Goal: Find specific page/section: Find specific page/section

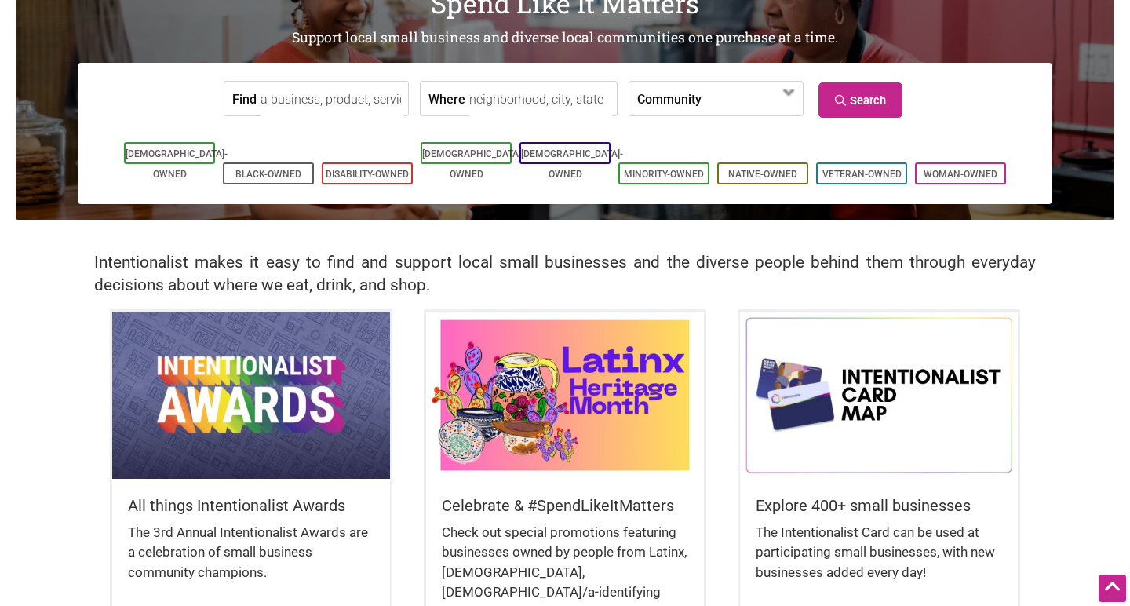
scroll to position [135, 0]
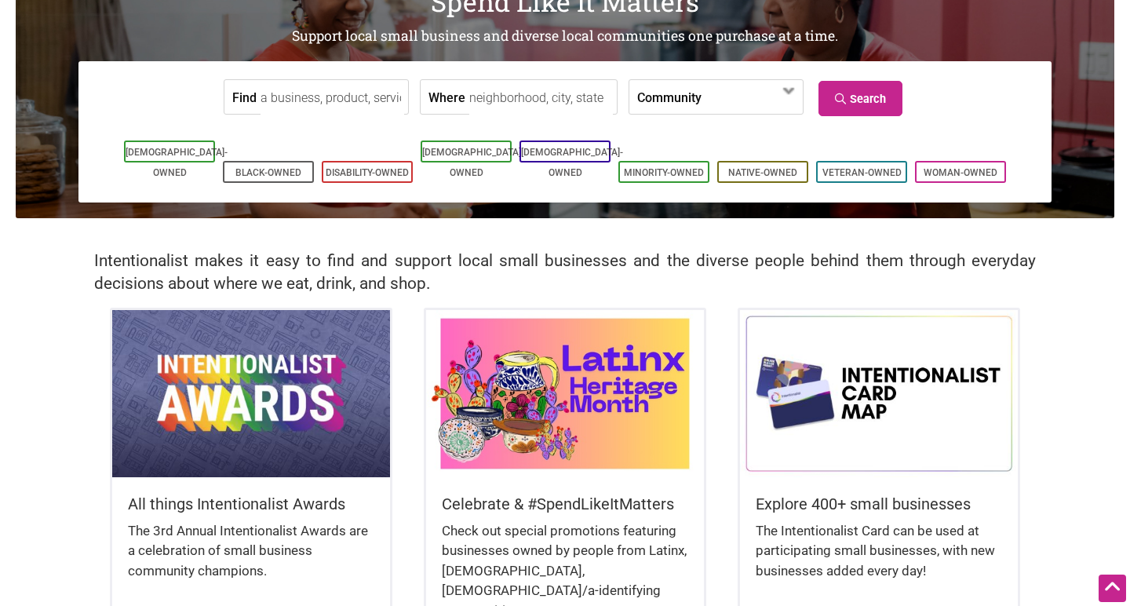
click at [481, 95] on input "Where" at bounding box center [541, 97] width 144 height 35
type input "university district"
click at [871, 107] on link "Search" at bounding box center [861, 98] width 84 height 35
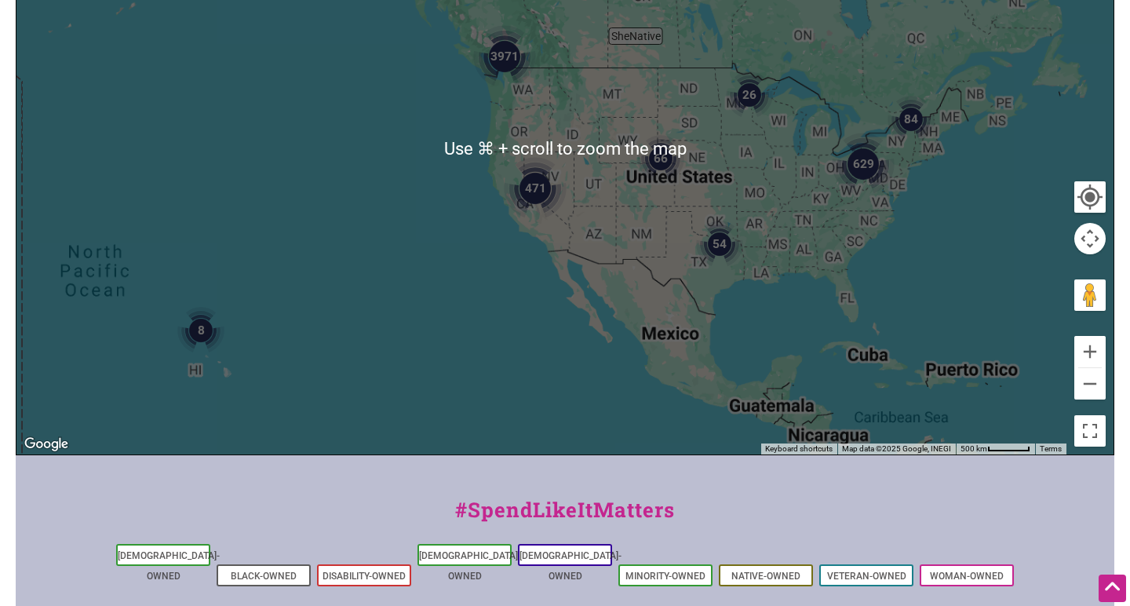
scroll to position [332, 0]
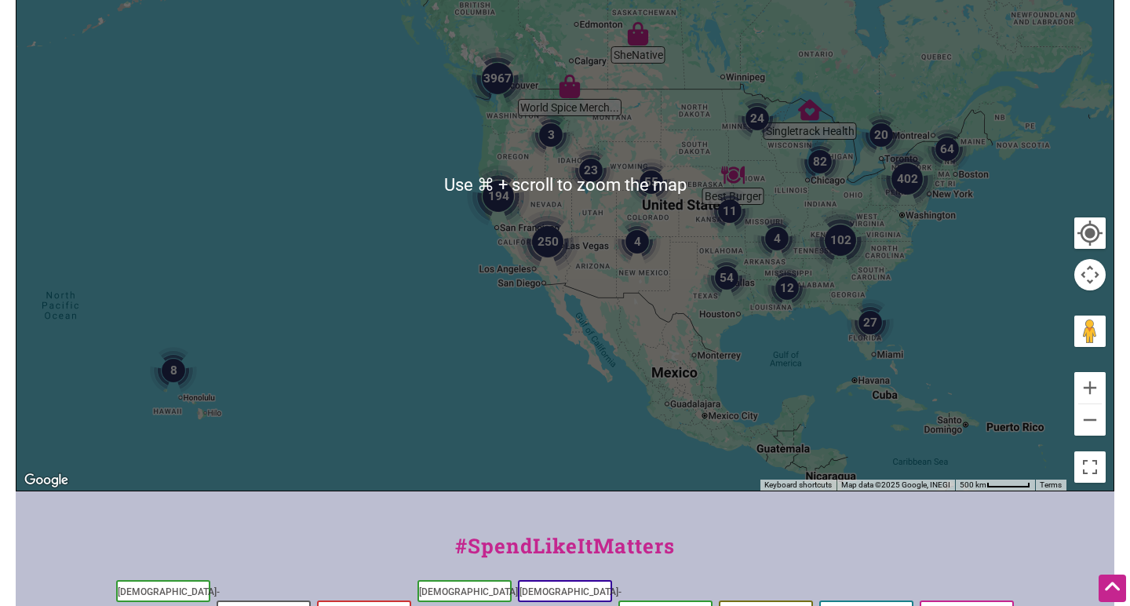
click at [499, 83] on img "3967" at bounding box center [497, 78] width 63 height 63
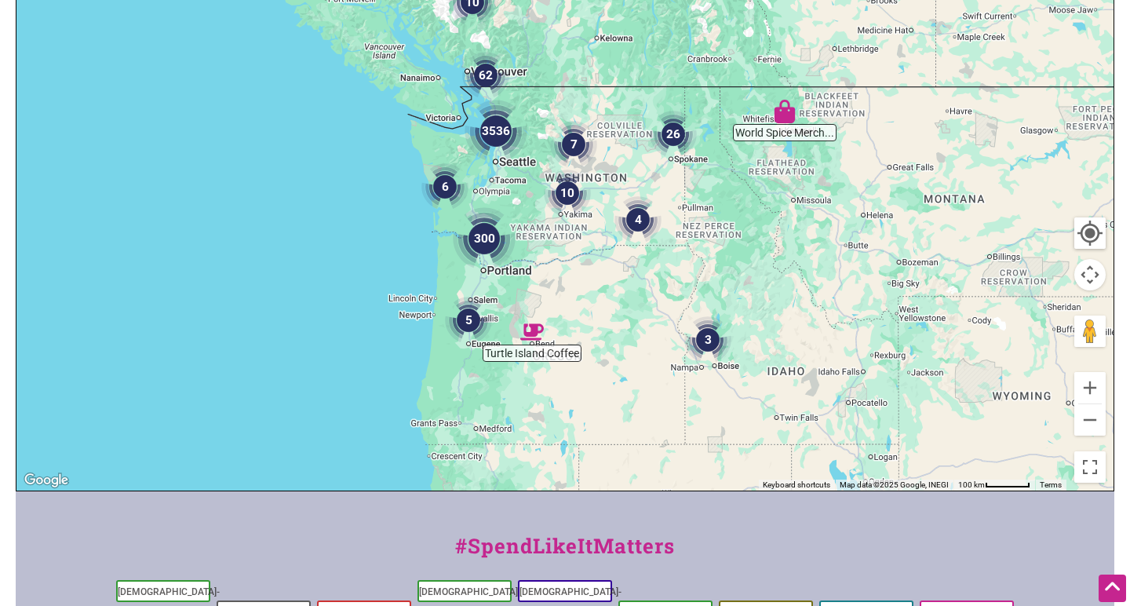
click at [502, 136] on img "3536" at bounding box center [496, 131] width 63 height 63
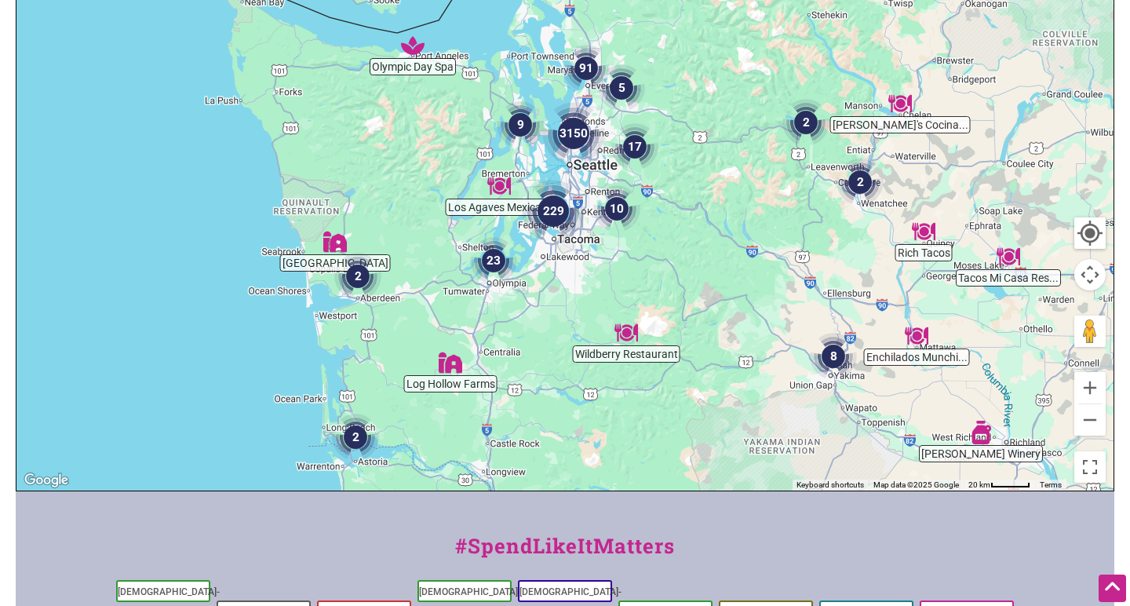
click at [587, 141] on img "3150" at bounding box center [573, 133] width 63 height 63
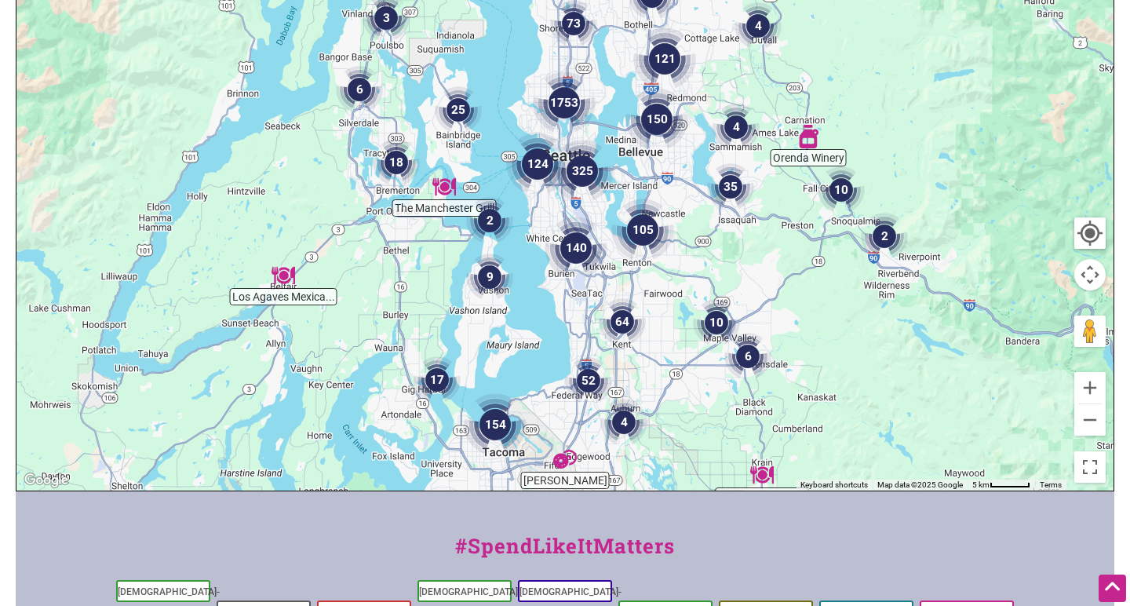
click at [579, 107] on img "1753" at bounding box center [564, 102] width 63 height 63
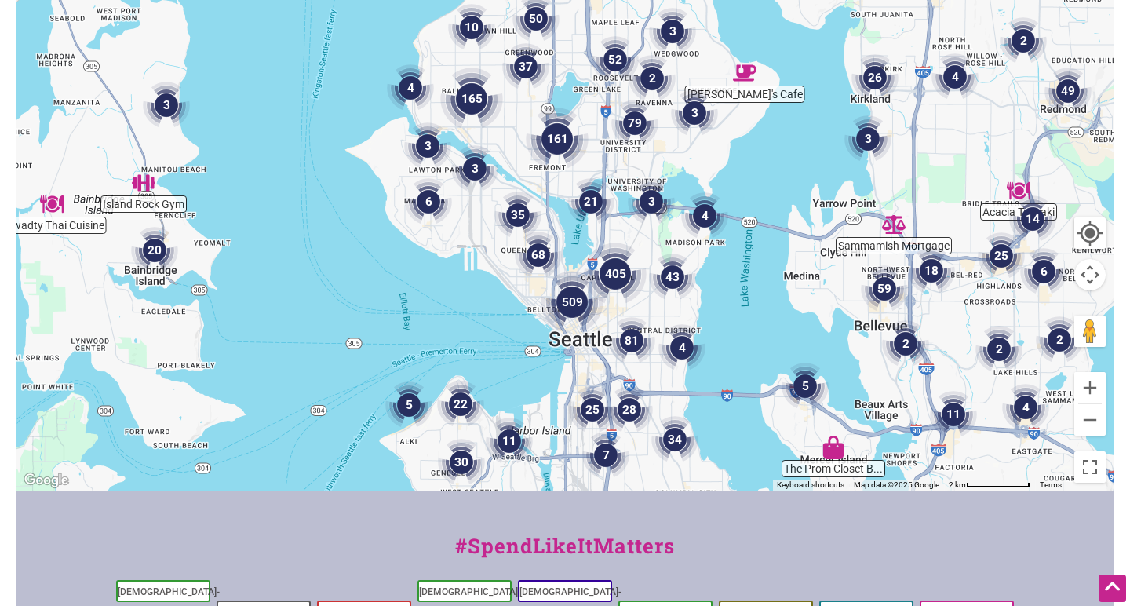
click at [630, 127] on img "79" at bounding box center [635, 123] width 47 height 47
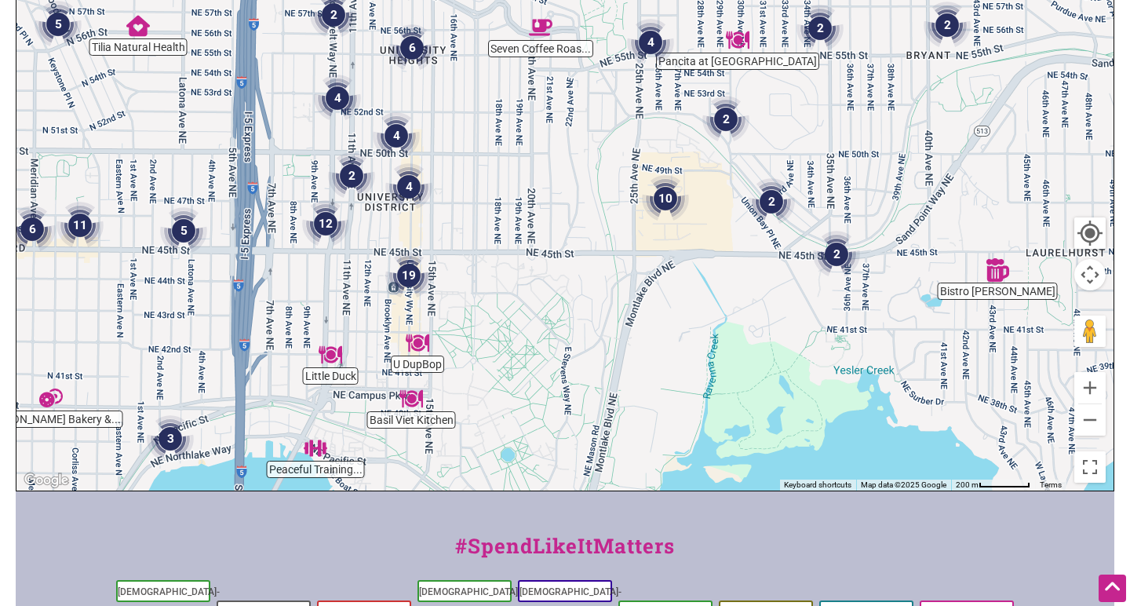
click at [414, 184] on img "4" at bounding box center [408, 186] width 47 height 47
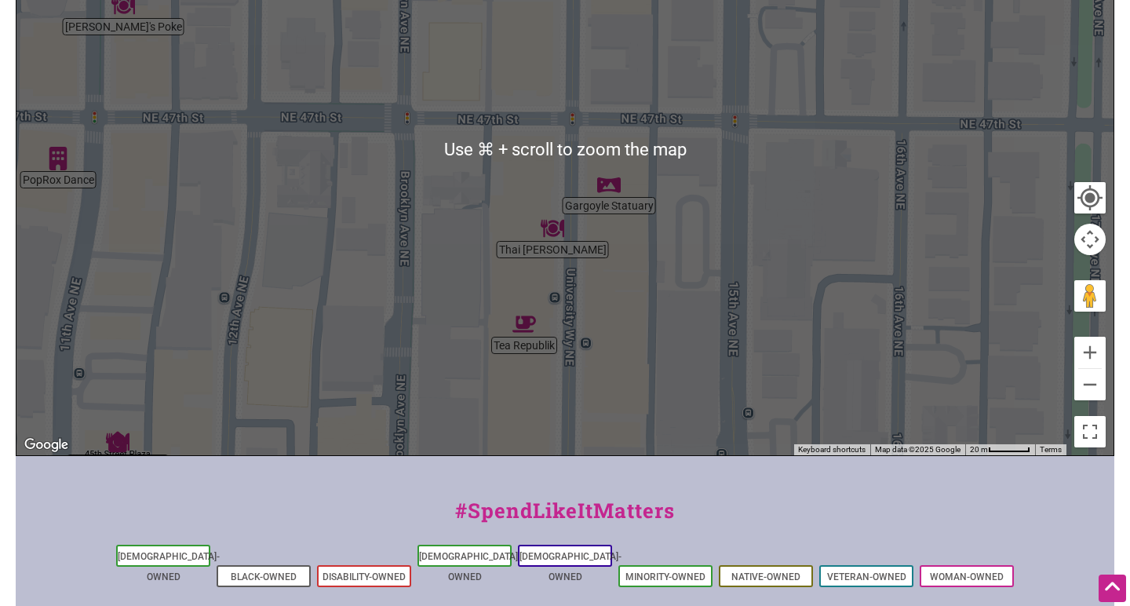
scroll to position [369, 0]
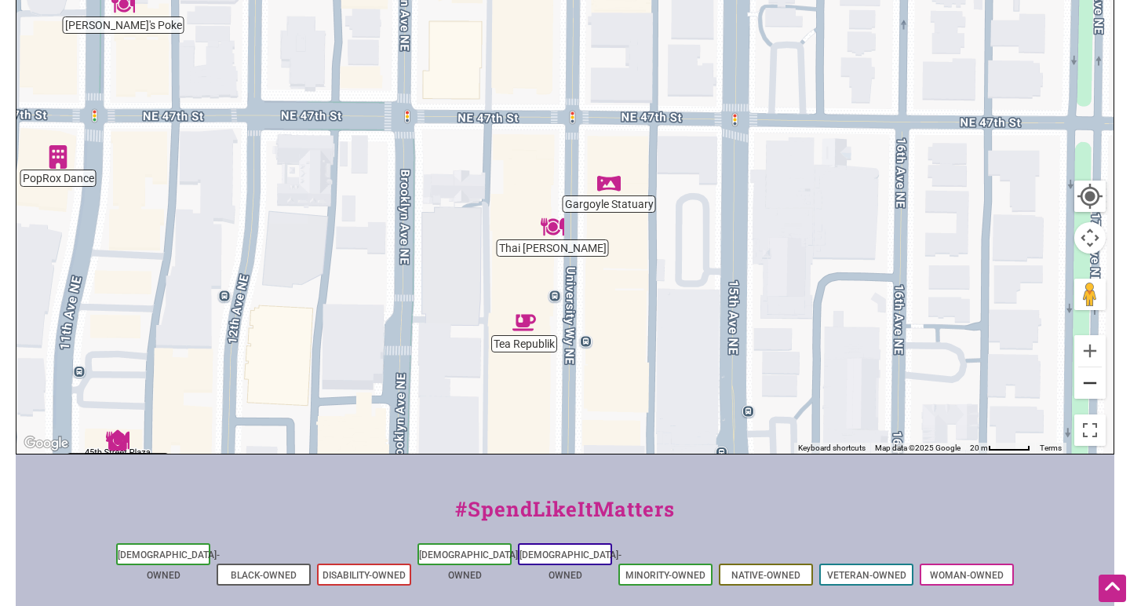
click at [1087, 374] on button "Zoom out" at bounding box center [1090, 382] width 31 height 31
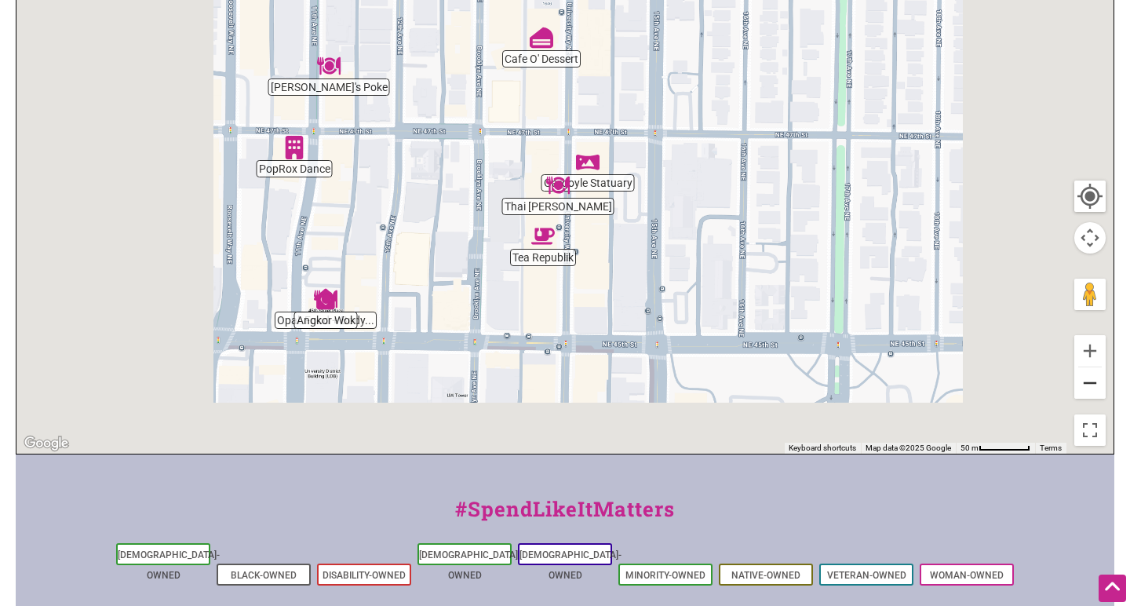
click at [1087, 374] on button "Zoom out" at bounding box center [1090, 382] width 31 height 31
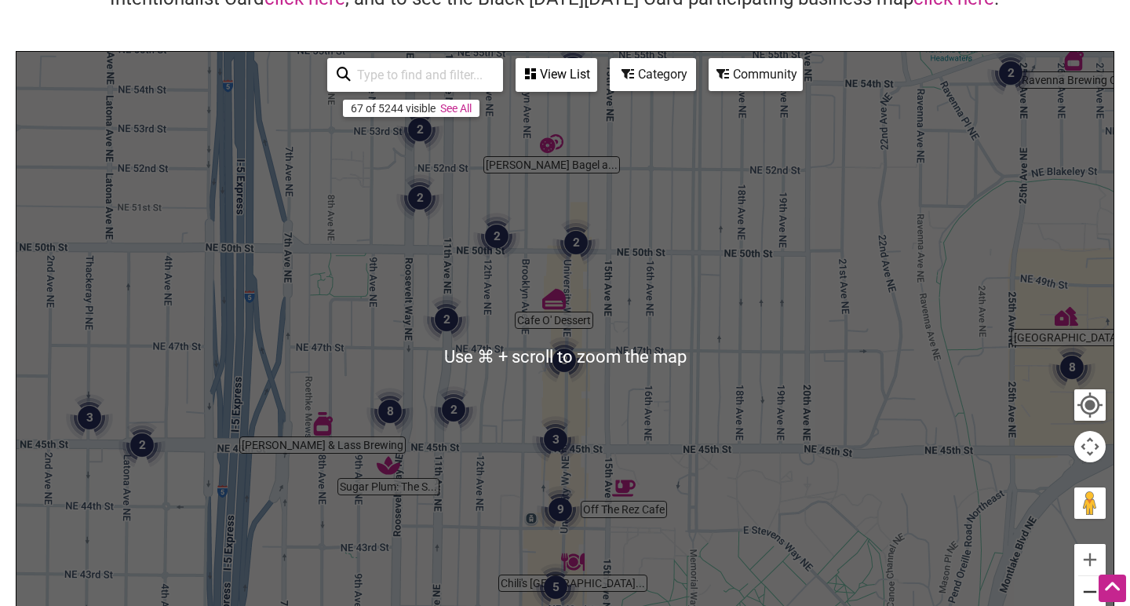
scroll to position [159, 0]
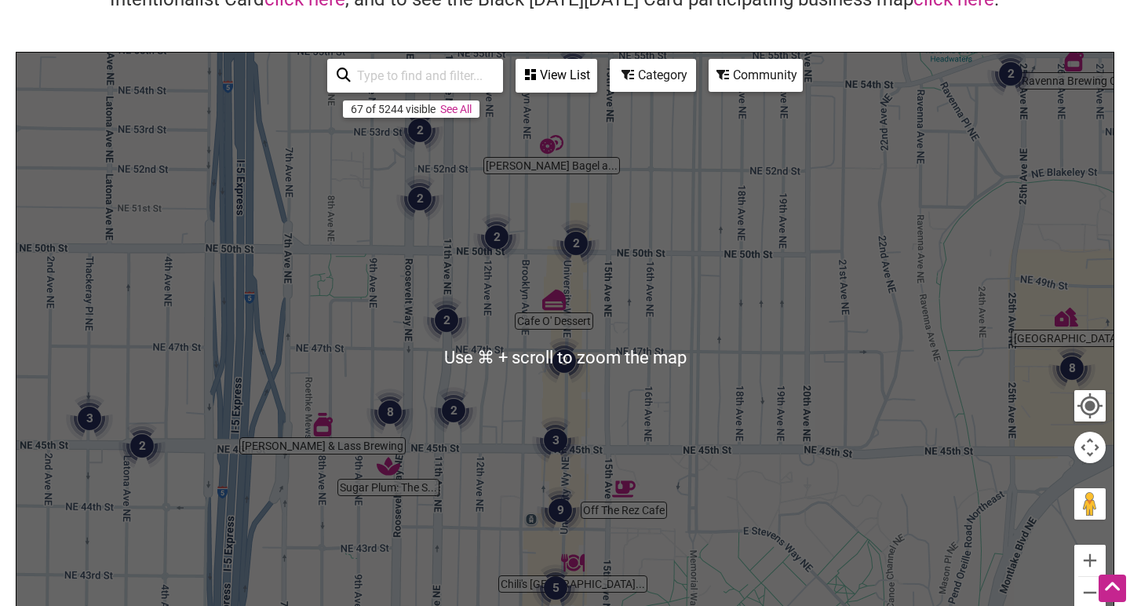
click at [667, 85] on div "Category" at bounding box center [653, 75] width 83 height 30
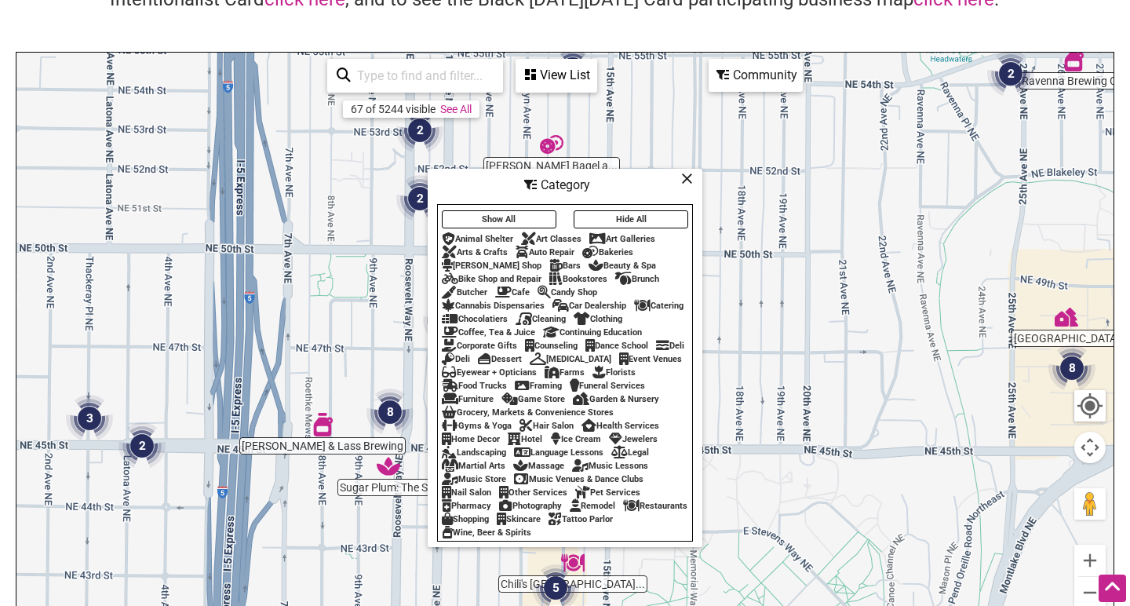
click at [586, 274] on div "Bookstores" at bounding box center [579, 279] width 58 height 10
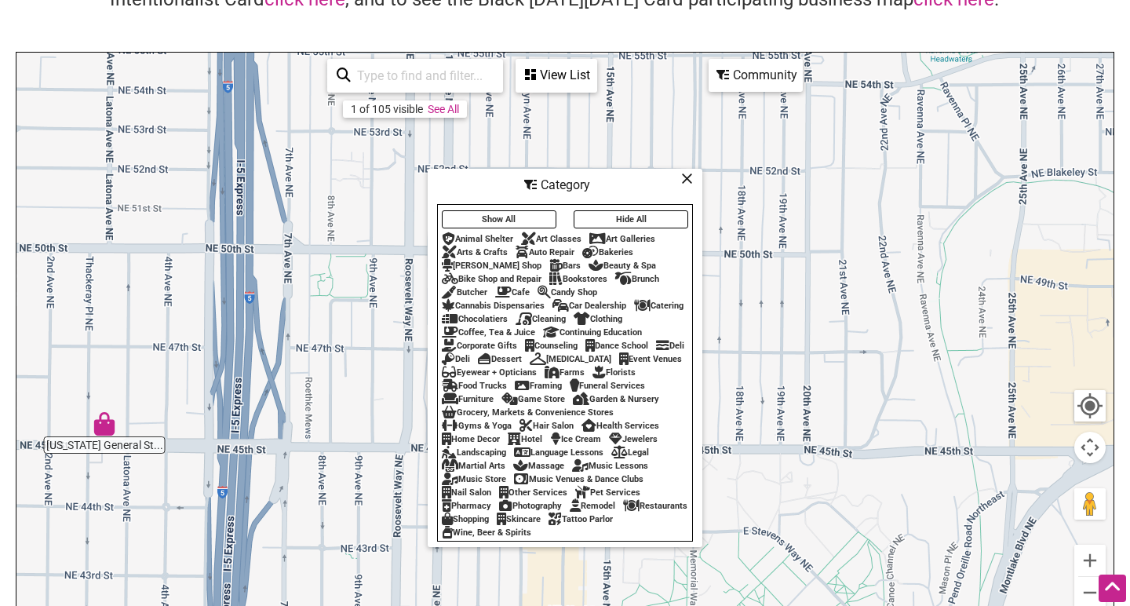
click at [608, 217] on button "Hide All" at bounding box center [631, 219] width 115 height 18
click at [556, 183] on div "Category" at bounding box center [565, 185] width 272 height 30
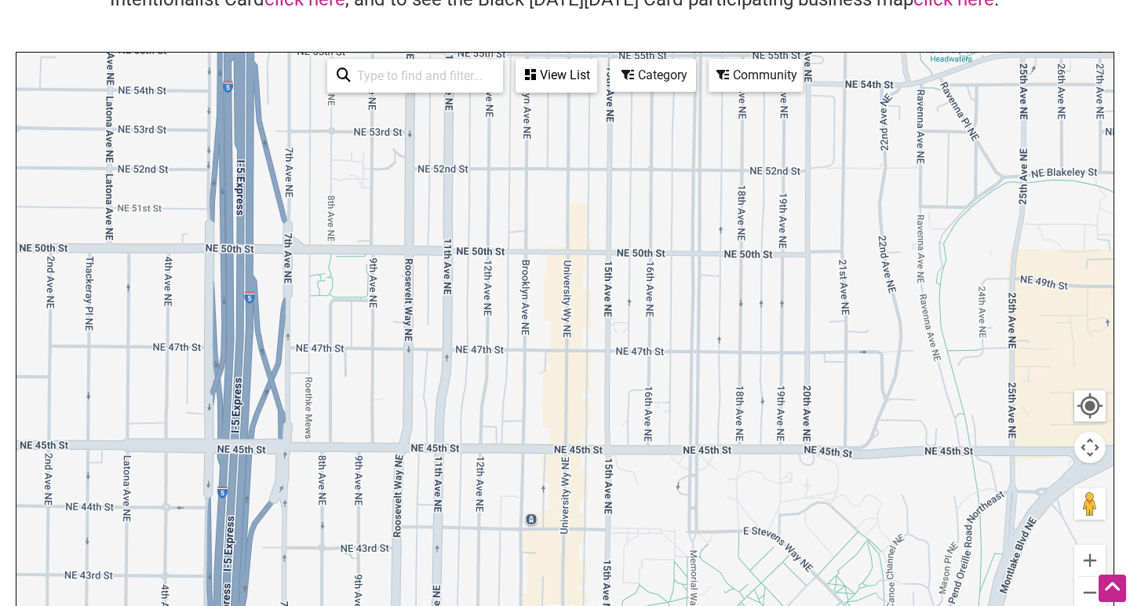
click at [632, 85] on div "Category" at bounding box center [653, 75] width 83 height 30
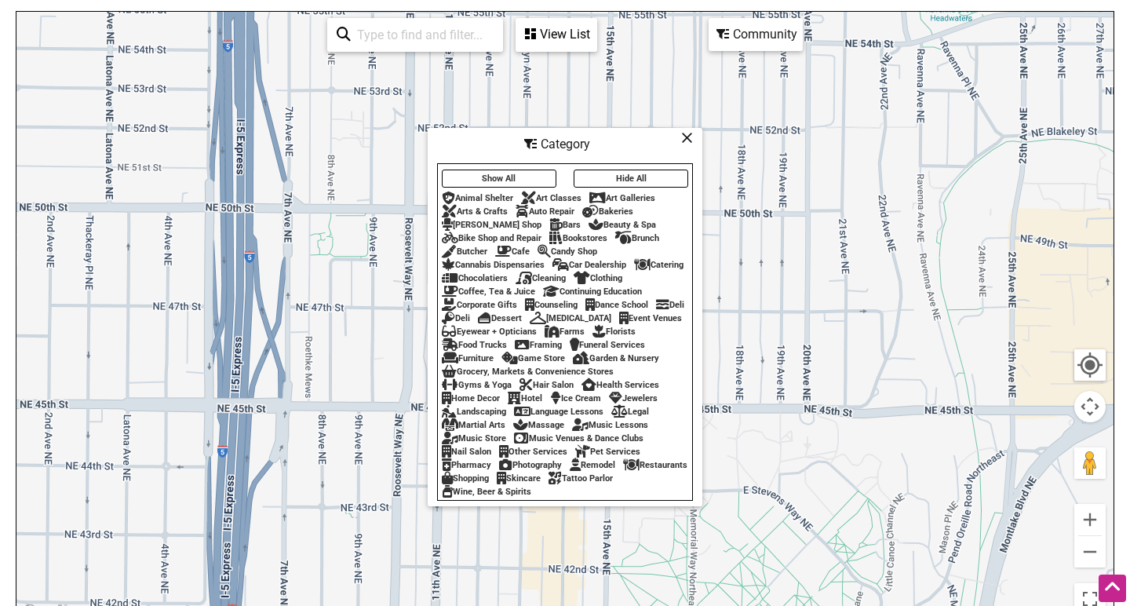
scroll to position [202, 0]
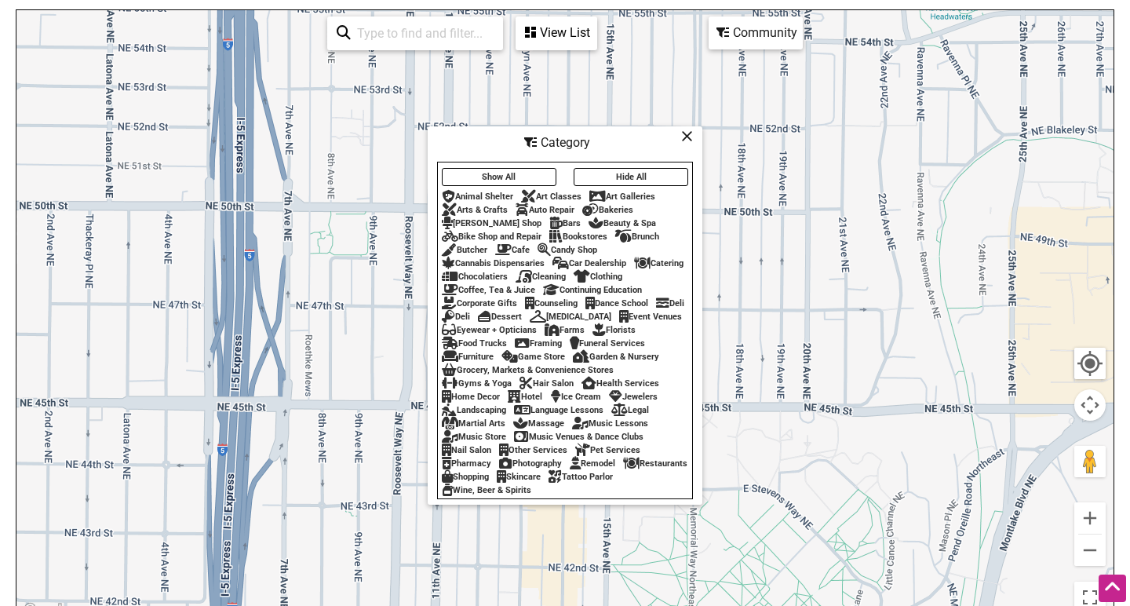
click at [489, 298] on div "Corporate Gifts" at bounding box center [479, 303] width 75 height 10
click at [611, 172] on button "Hide All" at bounding box center [631, 177] width 115 height 18
click at [489, 480] on div "Shopping" at bounding box center [465, 477] width 47 height 10
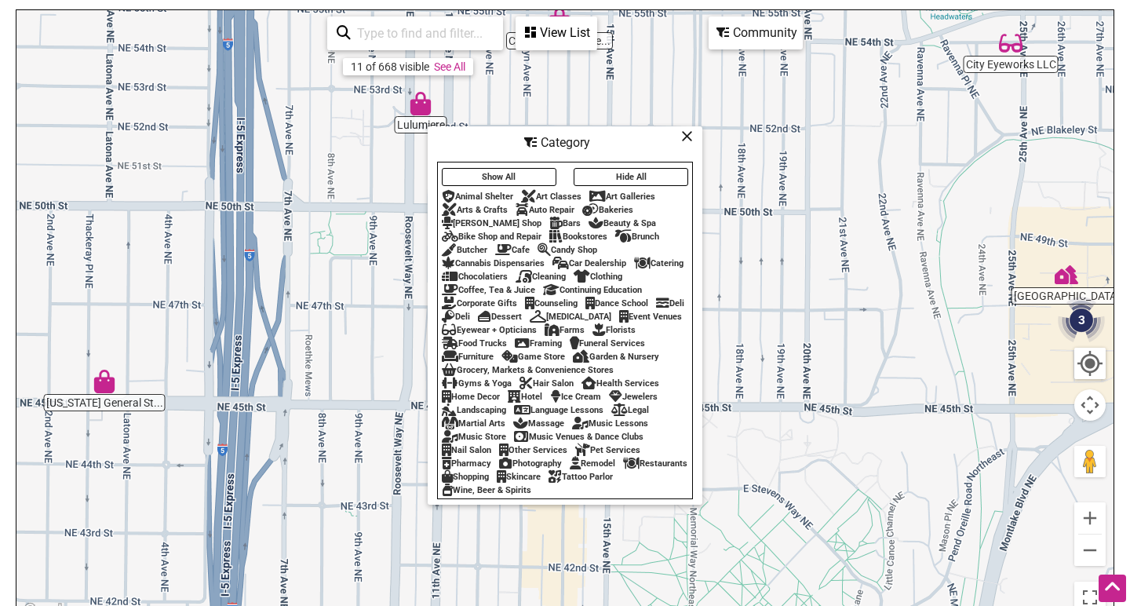
click at [688, 136] on icon at bounding box center [687, 136] width 12 height 1
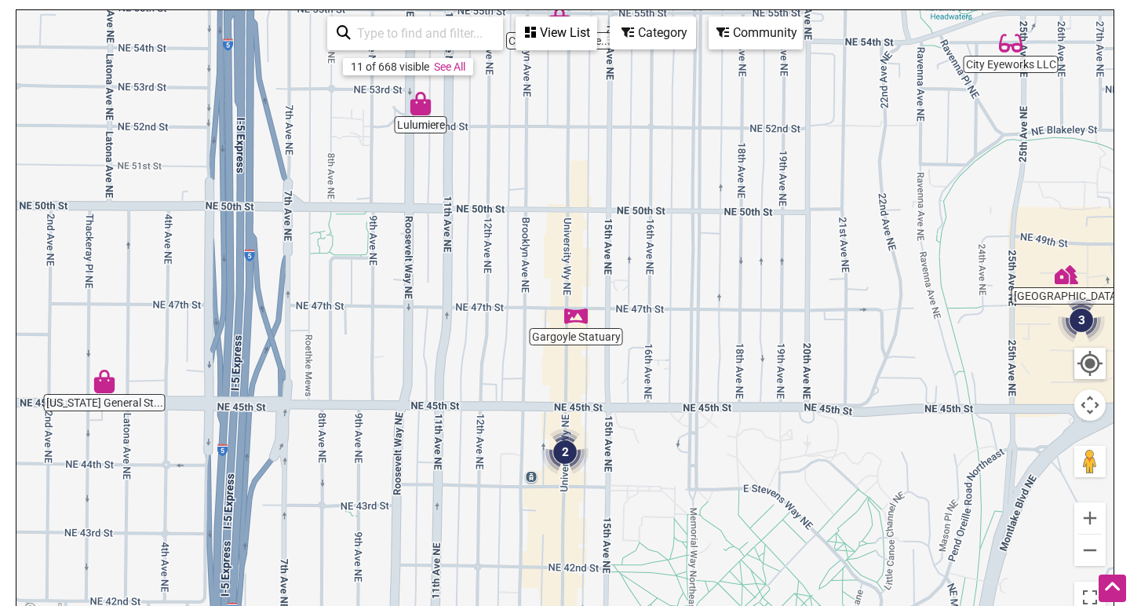
click at [425, 112] on img "Lulumiere" at bounding box center [421, 104] width 24 height 24
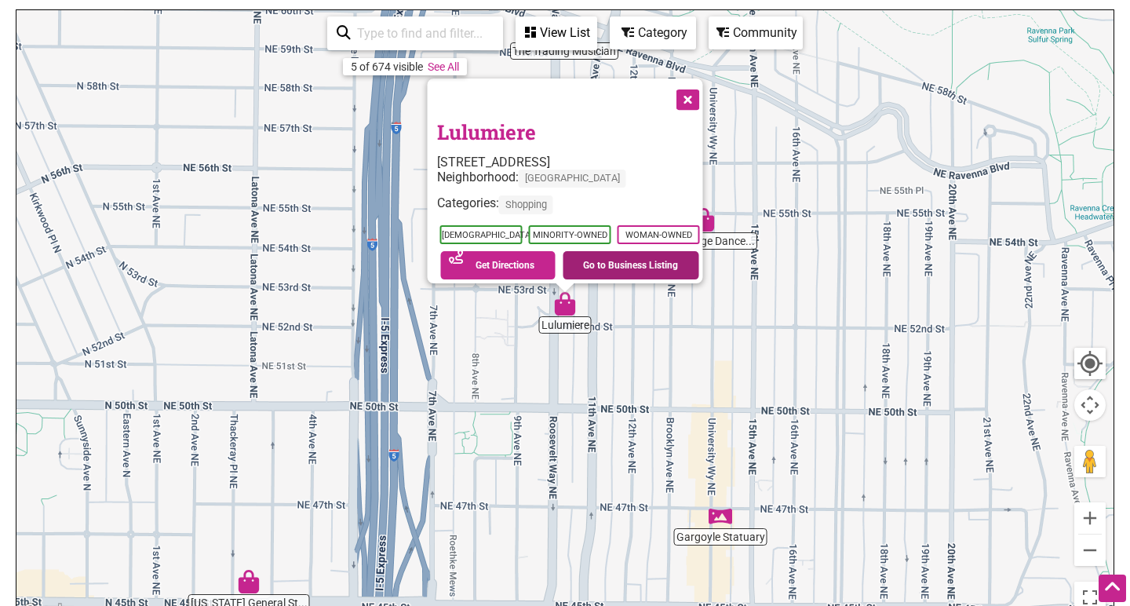
click at [631, 254] on link "Go to Business Listing" at bounding box center [631, 265] width 137 height 28
click at [694, 90] on button "Close" at bounding box center [686, 98] width 39 height 39
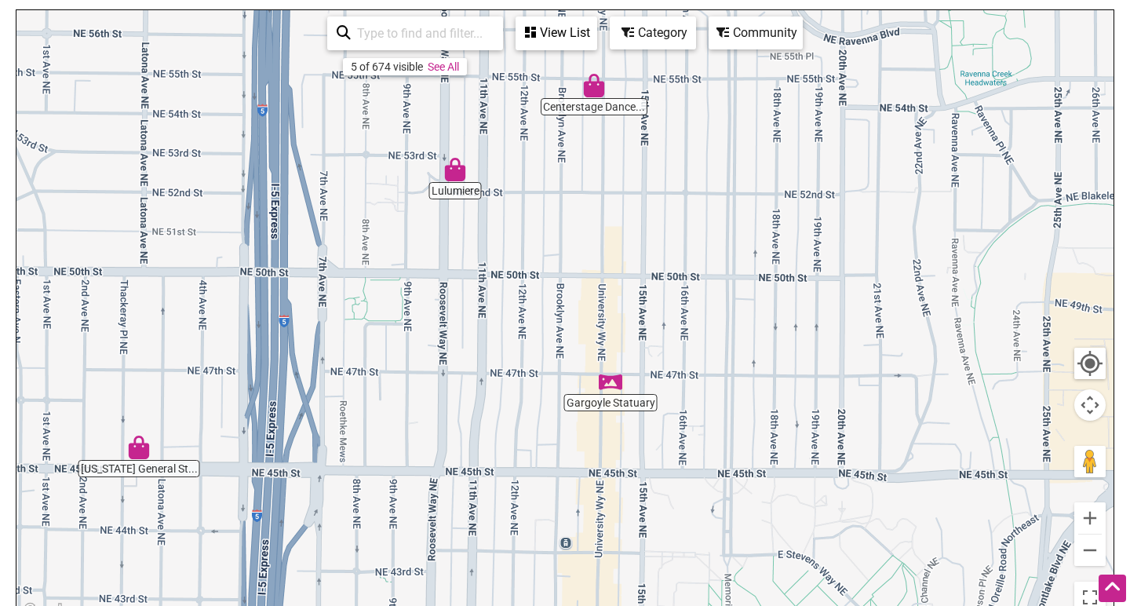
drag, startPoint x: 754, startPoint y: 459, endPoint x: 628, endPoint y: 323, distance: 185.5
click at [628, 323] on div "To navigate, press the arrow keys." at bounding box center [564, 315] width 1097 height 611
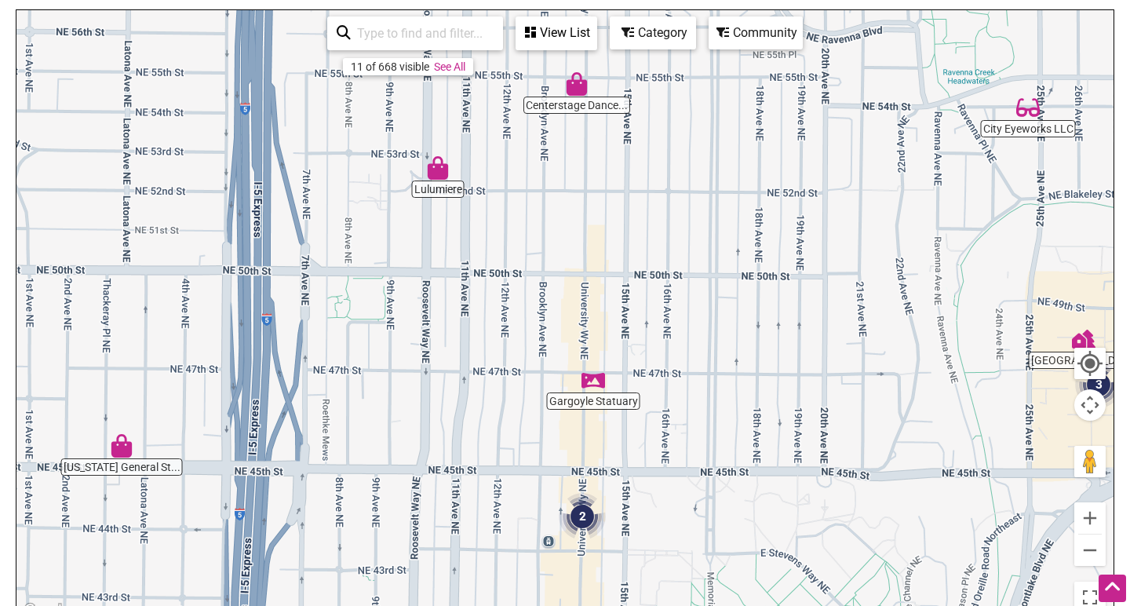
click at [600, 375] on img "Gargoyle Statuary" at bounding box center [594, 380] width 24 height 24
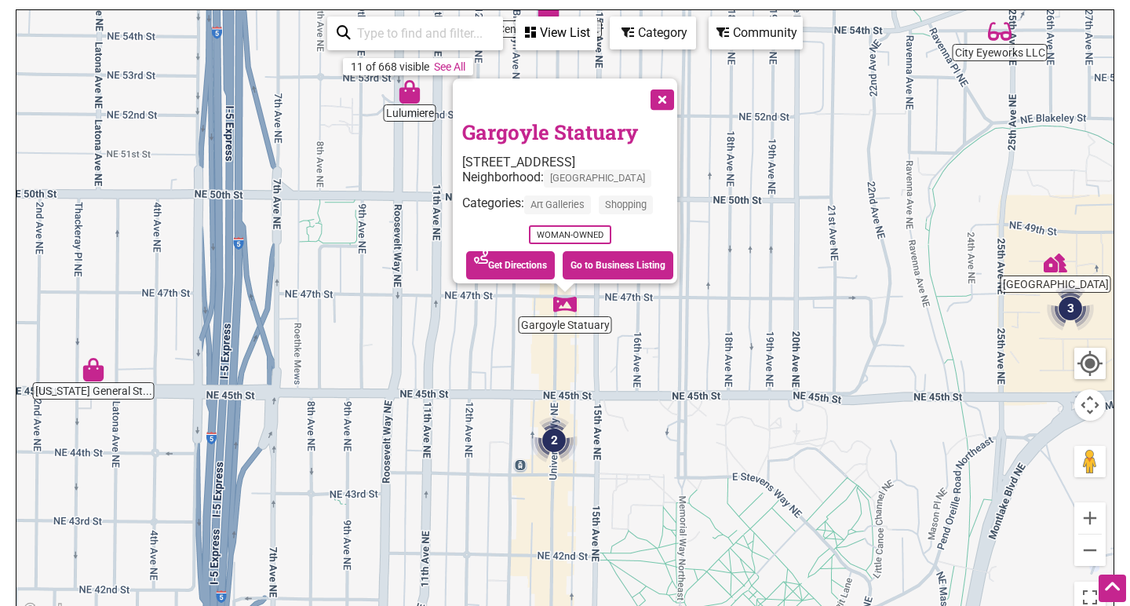
click at [666, 100] on button "Close" at bounding box center [660, 98] width 39 height 39
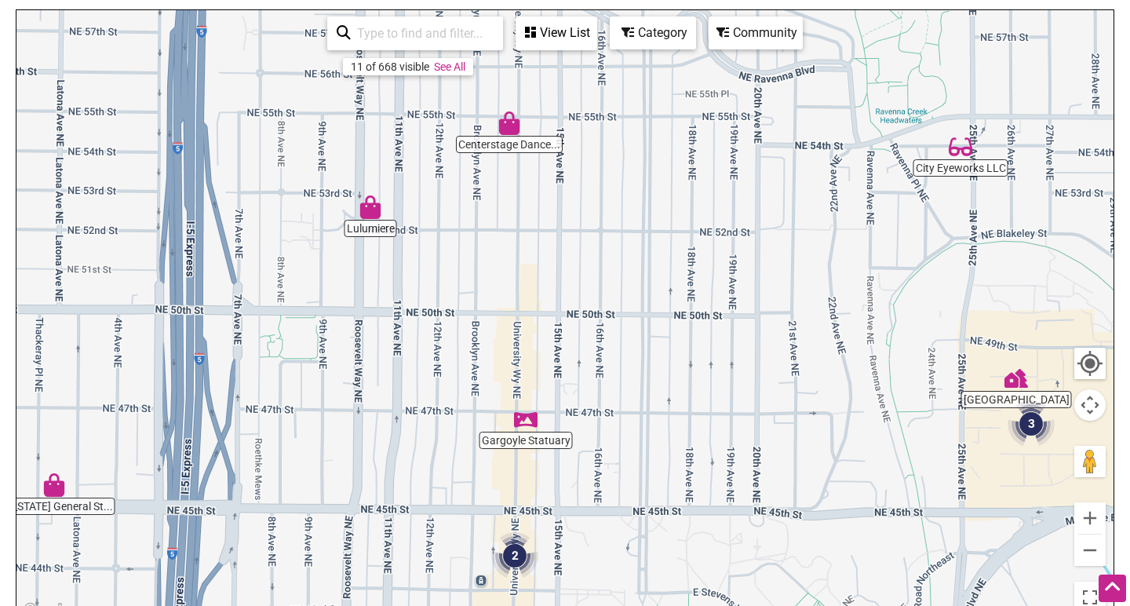
drag, startPoint x: 598, startPoint y: 89, endPoint x: 557, endPoint y: 86, distance: 40.9
click at [558, 90] on div "To navigate, press the arrow keys." at bounding box center [564, 315] width 1097 height 611
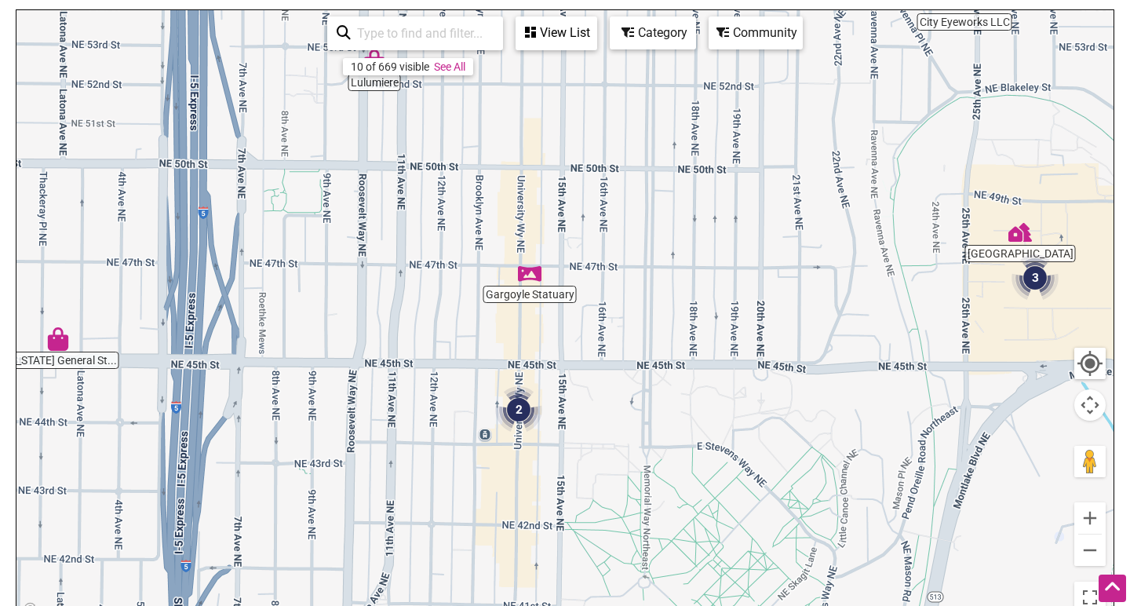
drag, startPoint x: 644, startPoint y: 318, endPoint x: 536, endPoint y: 228, distance: 139.9
click at [536, 228] on div "To navigate, press the arrow keys." at bounding box center [564, 315] width 1097 height 611
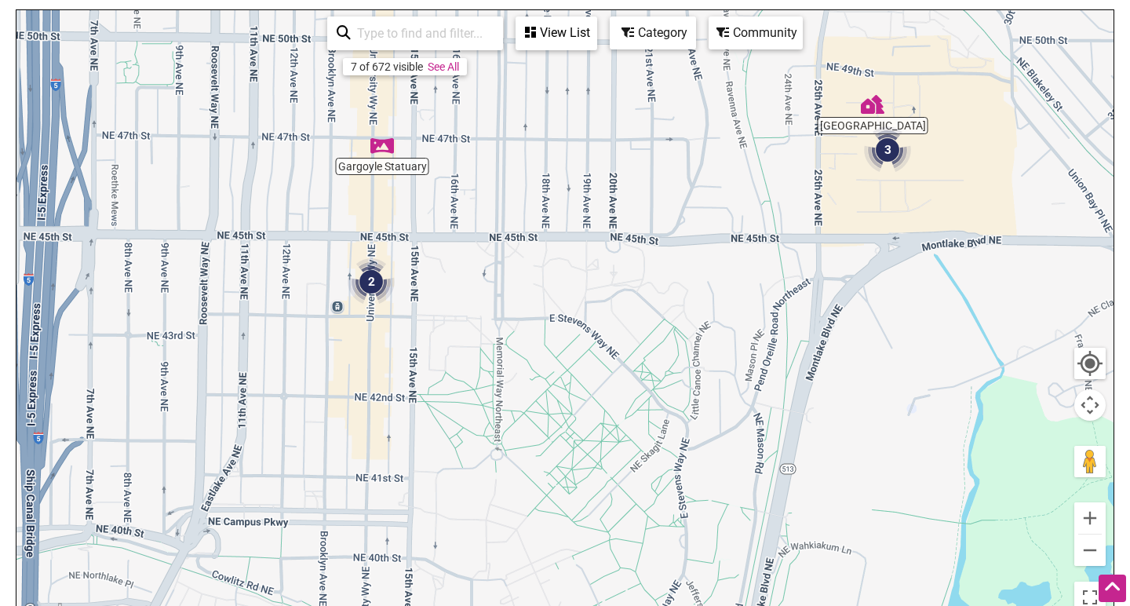
click at [382, 284] on img "2" at bounding box center [371, 281] width 47 height 47
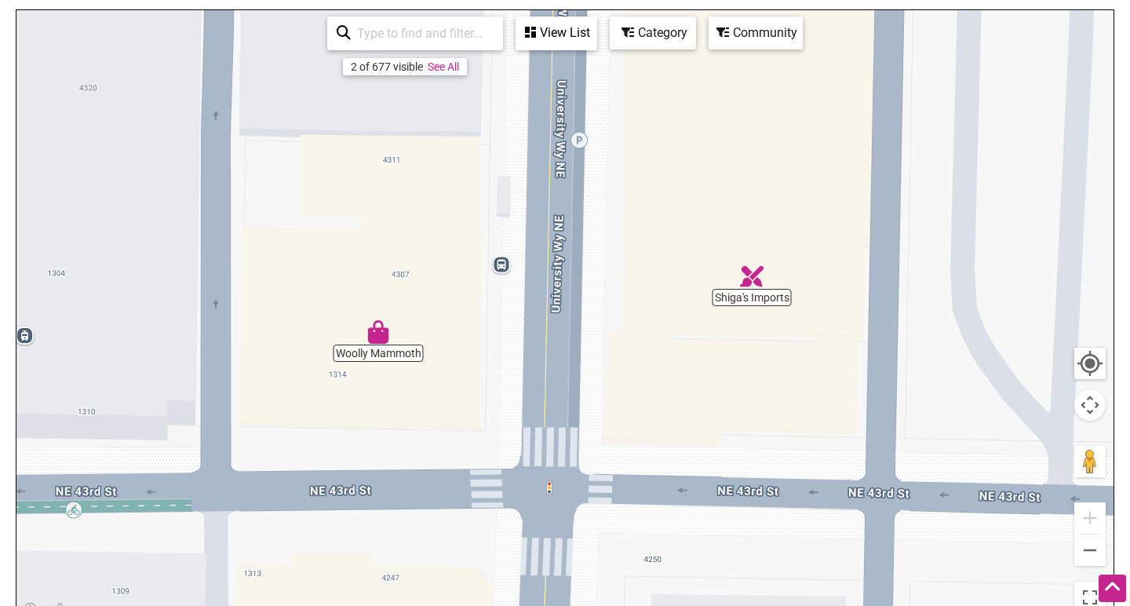
click at [378, 338] on img "Woolly Mammoth" at bounding box center [379, 332] width 24 height 24
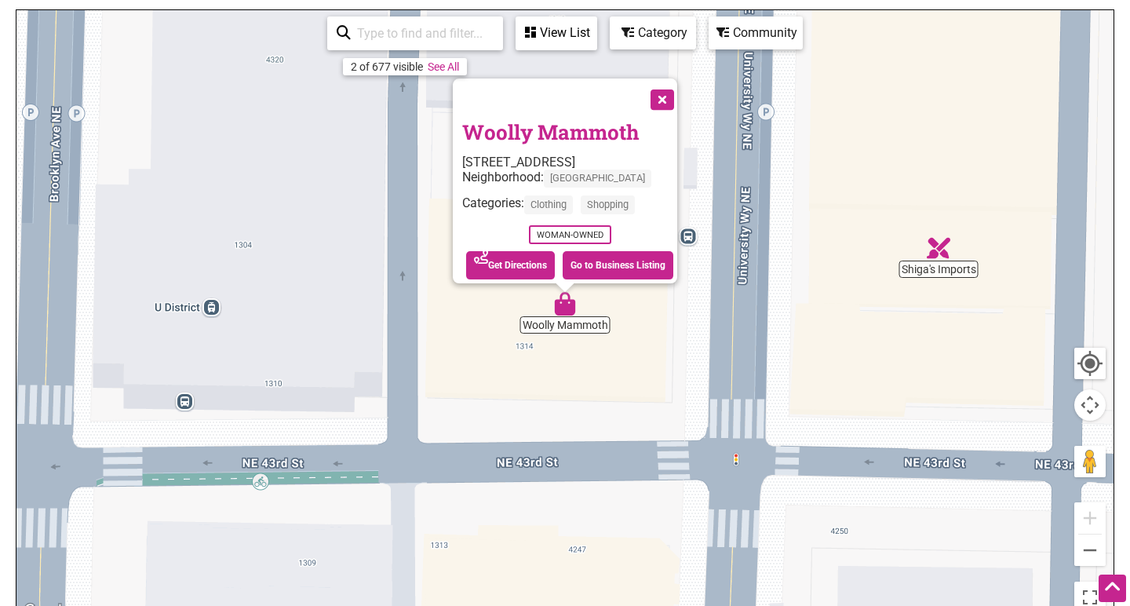
click at [664, 93] on button "Close" at bounding box center [660, 98] width 39 height 39
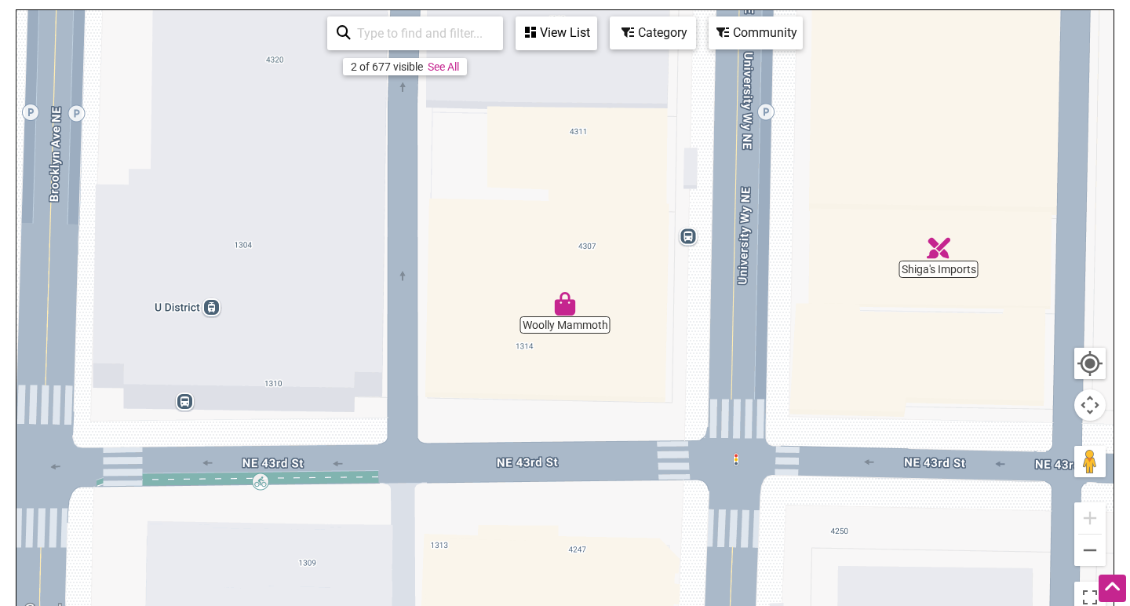
click at [944, 248] on img "Shiga's Imports" at bounding box center [939, 248] width 24 height 24
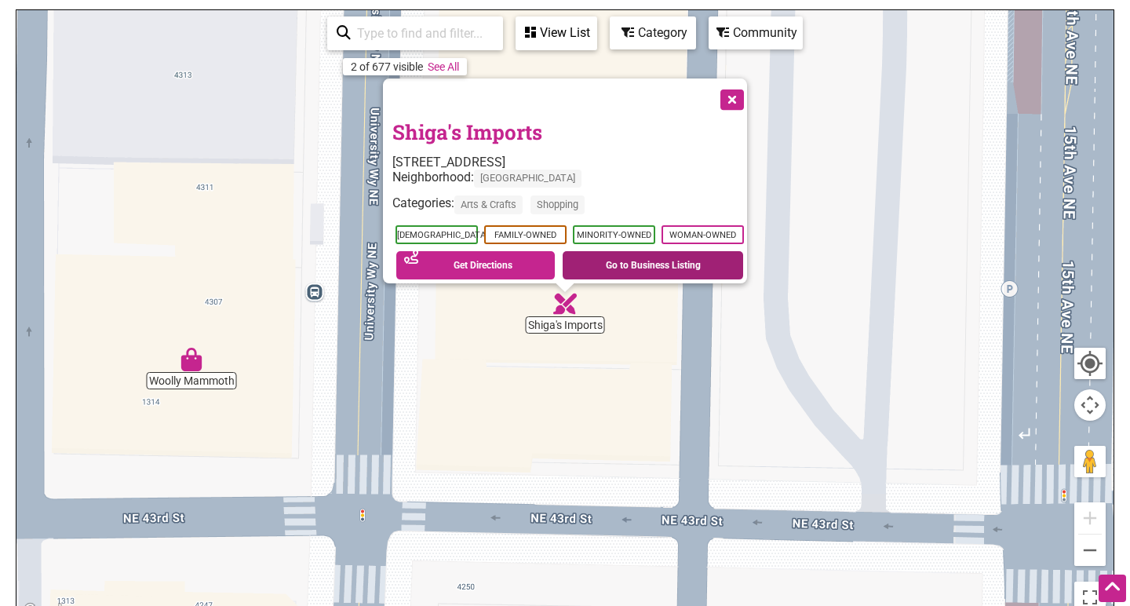
click at [658, 251] on link "Go to Business Listing" at bounding box center [653, 265] width 181 height 28
click at [740, 98] on button "Close" at bounding box center [730, 98] width 39 height 39
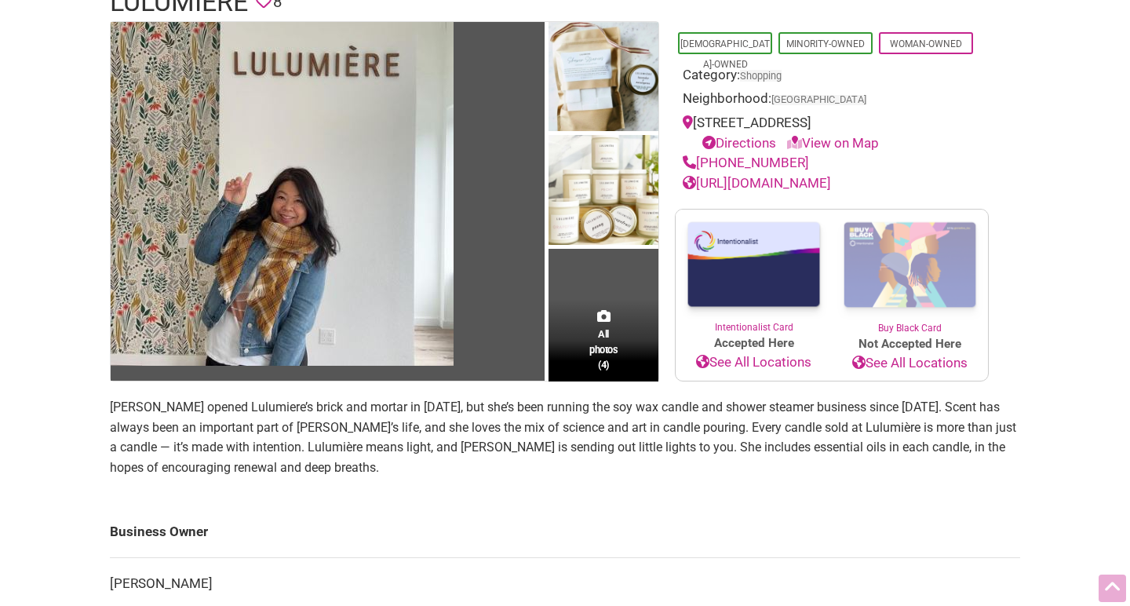
scroll to position [145, 0]
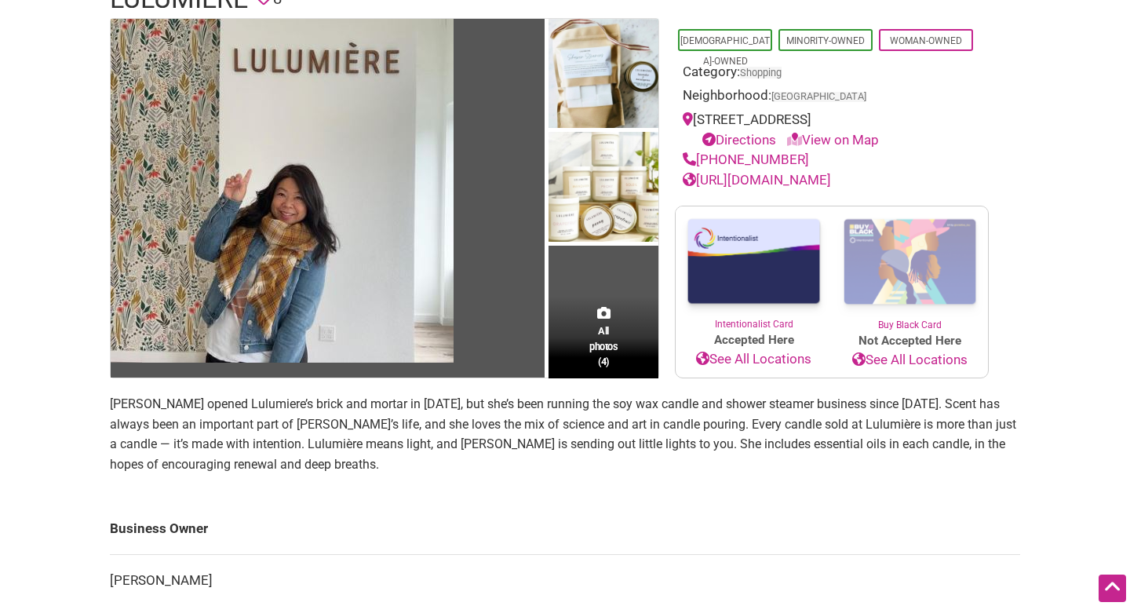
click at [761, 180] on link "https://lulumiere.com/" at bounding box center [757, 180] width 148 height 16
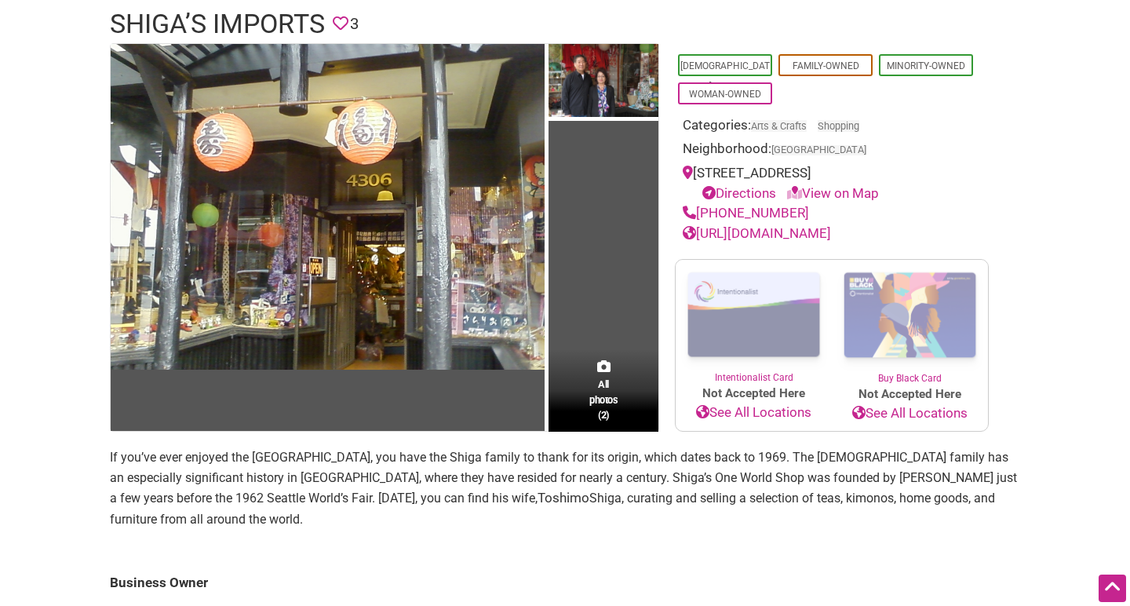
scroll to position [101, 0]
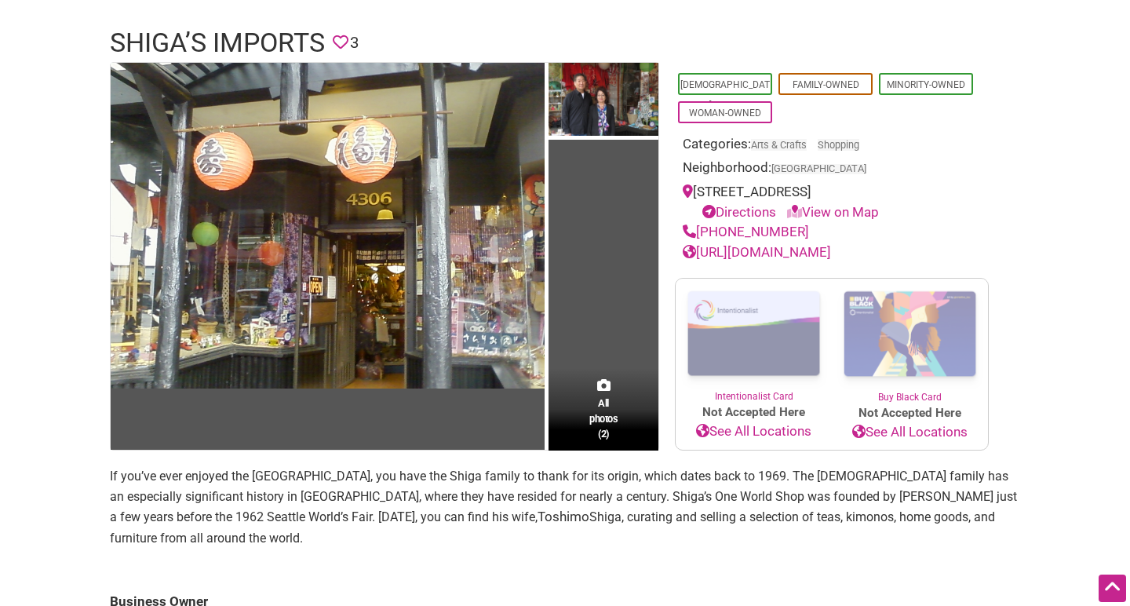
click at [806, 250] on link "http://www.shigasimports.com/" at bounding box center [757, 252] width 148 height 16
